Goal: Communication & Community: Share content

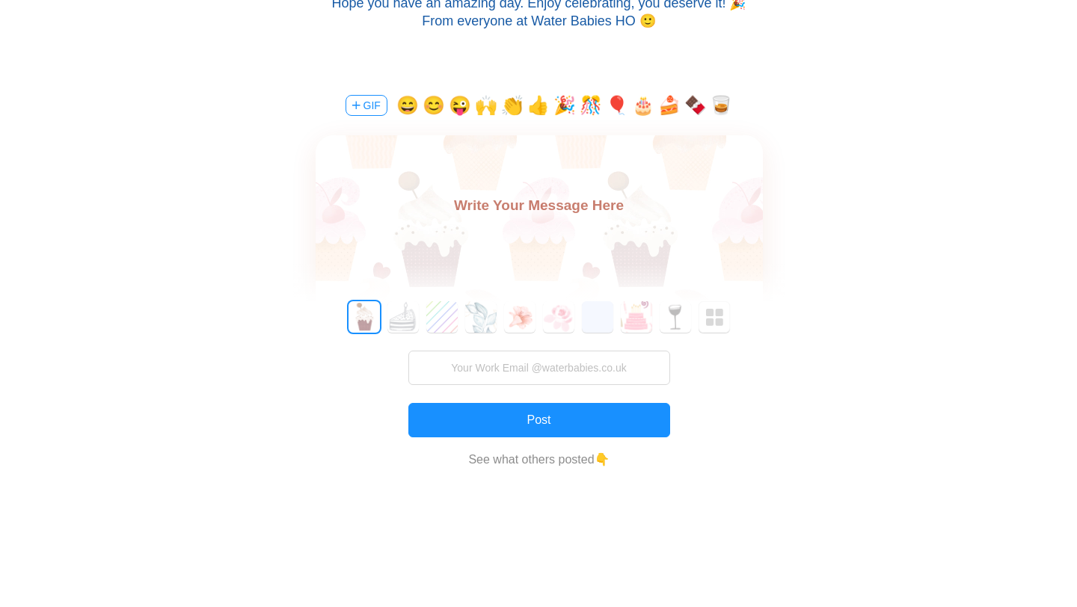
scroll to position [313, 0]
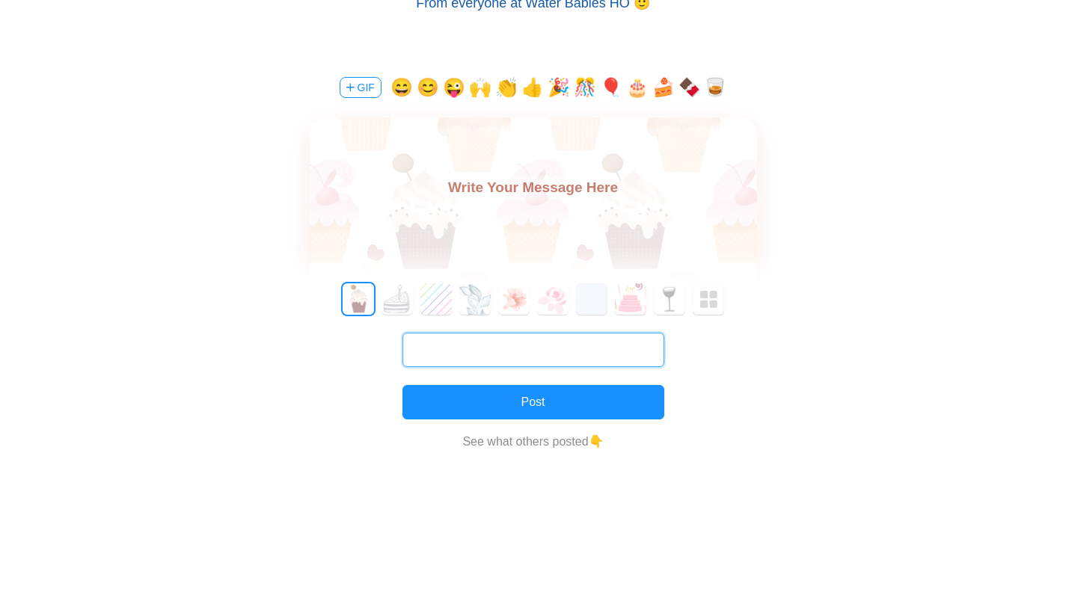
click at [481, 351] on input "text" at bounding box center [533, 350] width 262 height 34
type input "[PERSON_NAME][EMAIL_ADDRESS][PERSON_NAME][DOMAIN_NAME]"
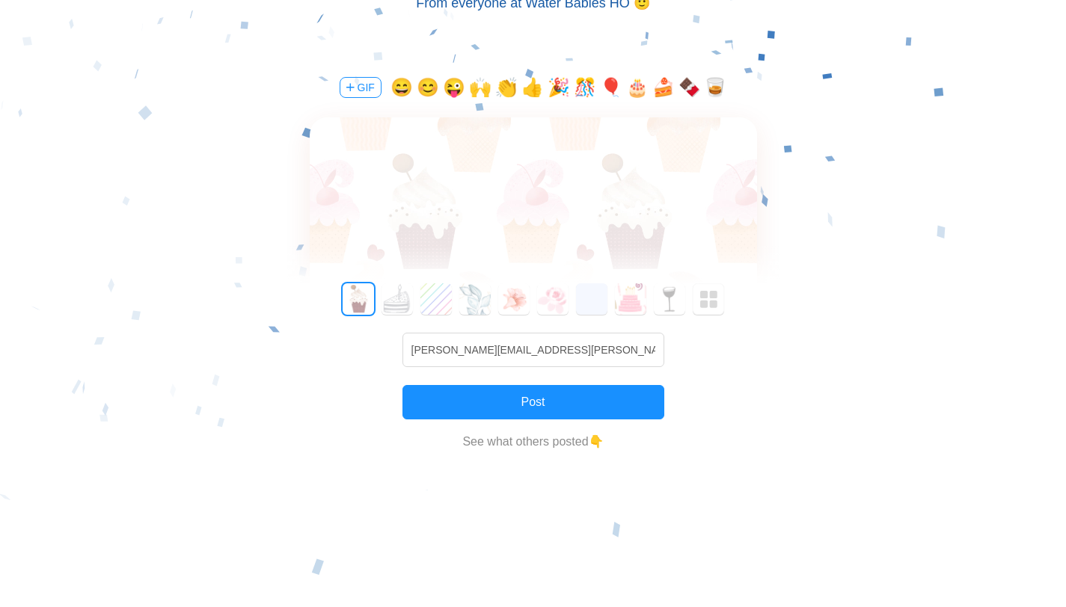
click at [490, 202] on textarea at bounding box center [533, 193] width 447 height 34
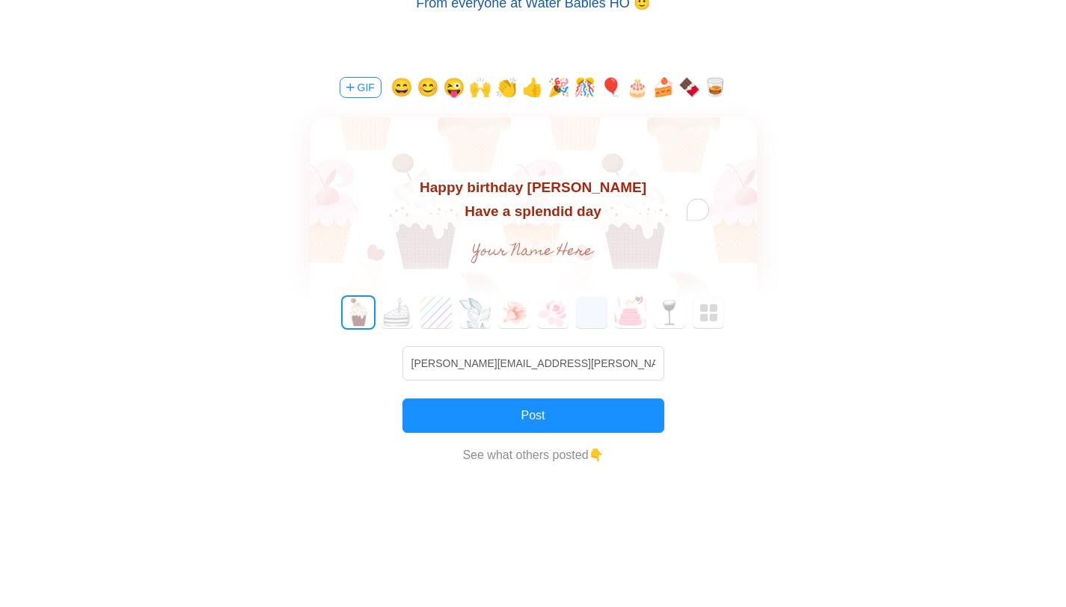
click at [634, 89] on button "🎂" at bounding box center [637, 88] width 22 height 24
click at [398, 88] on button "😄" at bounding box center [402, 88] width 22 height 24
type textarea "Happy birthday [PERSON_NAME] Have a splendid day😄!!!"
click at [521, 240] on input "text" at bounding box center [533, 252] width 336 height 30
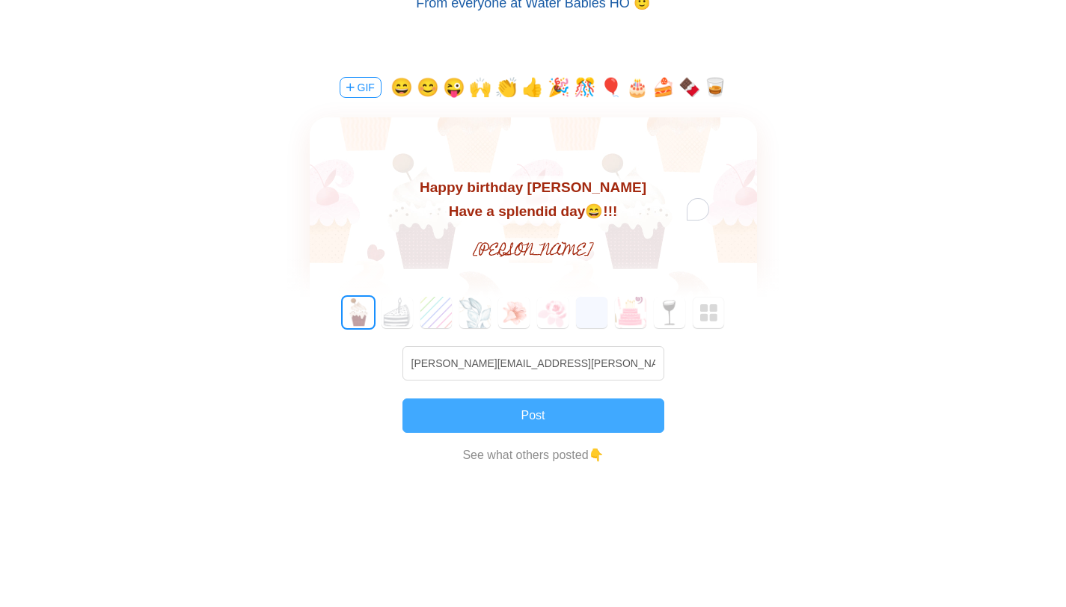
type input "[PERSON_NAME]"
click at [530, 413] on button "Post" at bounding box center [533, 416] width 262 height 34
